Goal: Transaction & Acquisition: Purchase product/service

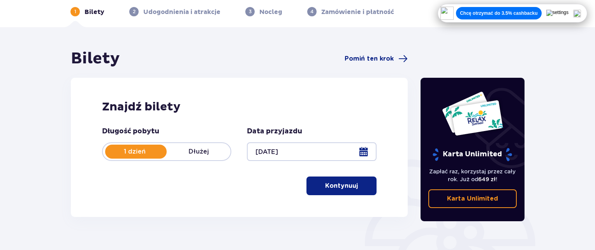
scroll to position [34, 0]
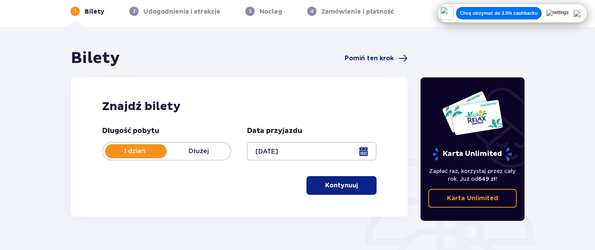
click at [343, 192] on button "Kontynuuj" at bounding box center [341, 185] width 70 height 19
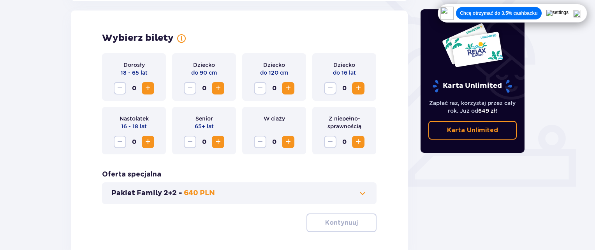
scroll to position [216, 0]
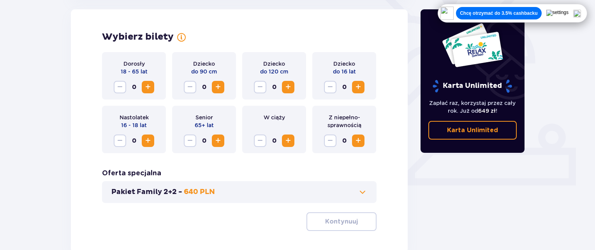
click at [144, 88] on span "Zwiększ" at bounding box center [147, 86] width 9 height 9
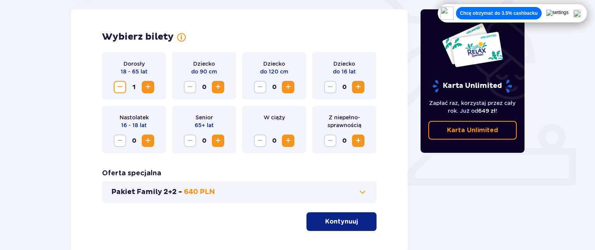
click at [144, 88] on span "Zwiększ" at bounding box center [147, 86] width 9 height 9
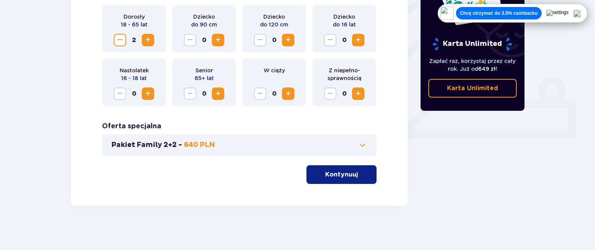
scroll to position [266, 0]
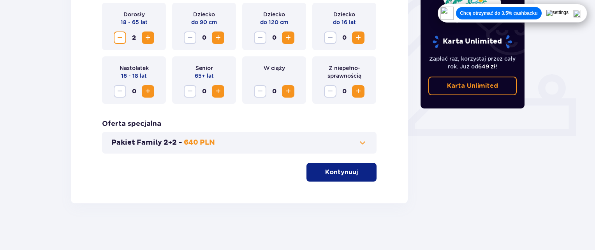
click at [315, 176] on button "Kontynuuj" at bounding box center [341, 172] width 70 height 19
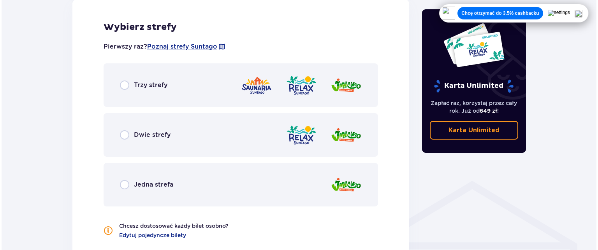
scroll to position [453, 0]
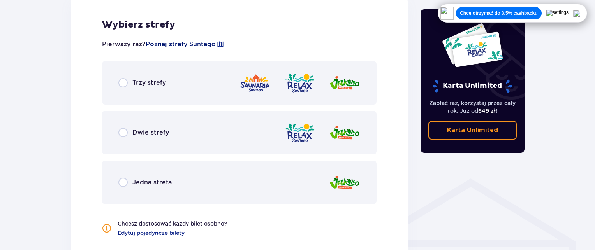
click at [209, 48] on span "Poznaj strefy Suntago" at bounding box center [181, 44] width 70 height 9
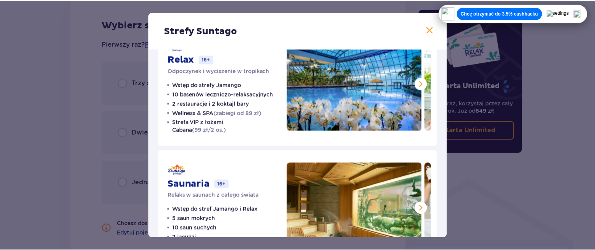
scroll to position [139, 0]
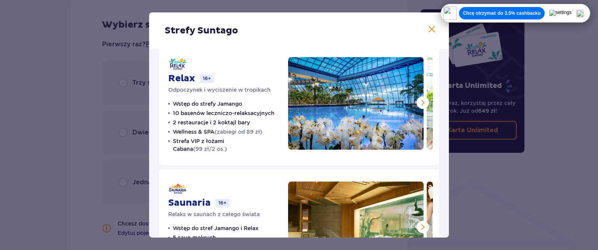
click at [427, 29] on span at bounding box center [431, 29] width 9 height 9
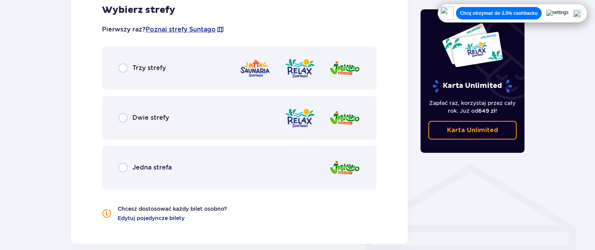
scroll to position [464, 0]
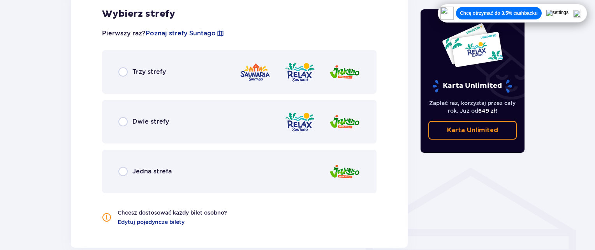
click at [126, 119] on input "radio" at bounding box center [122, 121] width 9 height 9
radio input "true"
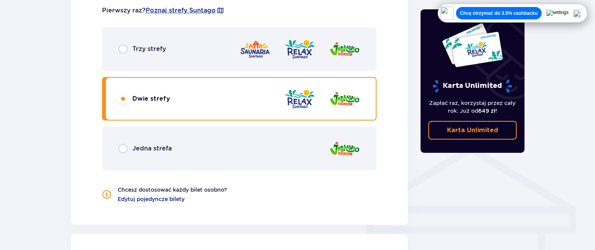
scroll to position [482, 0]
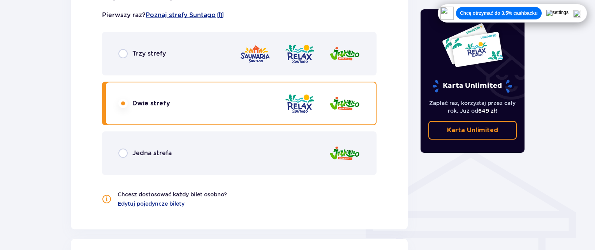
click at [123, 58] on input "radio" at bounding box center [122, 53] width 9 height 9
radio input "true"
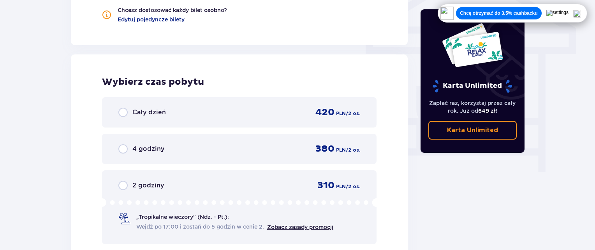
scroll to position [668, 0]
